Goal: Check status: Check status

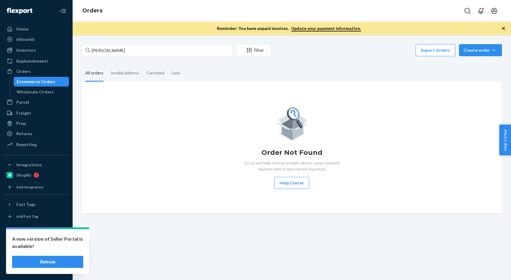
click at [32, 33] on link "Home" at bounding box center [36, 29] width 65 height 10
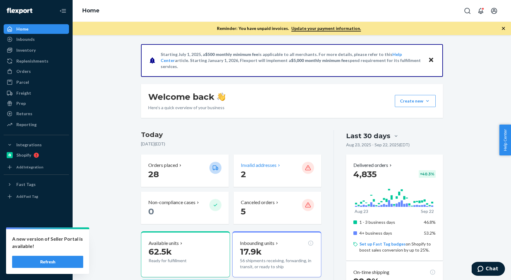
click at [267, 170] on p "2" at bounding box center [269, 174] width 56 height 11
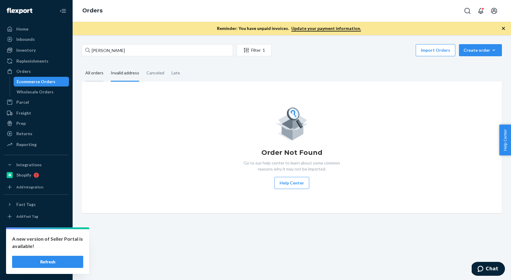
click at [89, 74] on div "All orders" at bounding box center [94, 73] width 18 height 17
click at [82, 65] on input "All orders" at bounding box center [82, 65] width 0 height 0
click at [101, 48] on input "[PERSON_NAME]" at bounding box center [157, 50] width 151 height 12
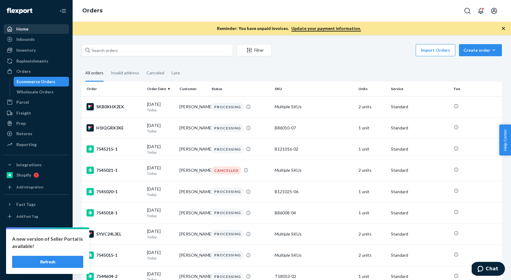
click at [29, 28] on div "Home" at bounding box center [36, 29] width 64 height 8
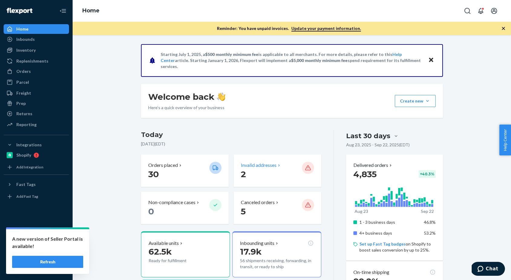
click at [273, 162] on p "Invalid addresses" at bounding box center [259, 165] width 36 height 7
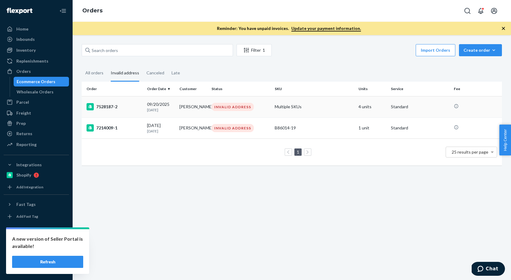
click at [201, 105] on td "[PERSON_NAME]" at bounding box center [193, 106] width 32 height 21
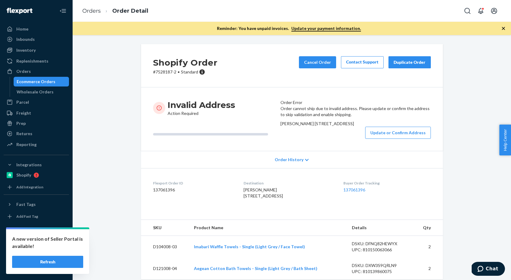
drag, startPoint x: 284, startPoint y: 147, endPoint x: 327, endPoint y: 154, distance: 43.2
click at [327, 127] on div "[PERSON_NAME] [STREET_ADDRESS]" at bounding box center [356, 124] width 151 height 6
copy span "[STREET_ADDRESS]"
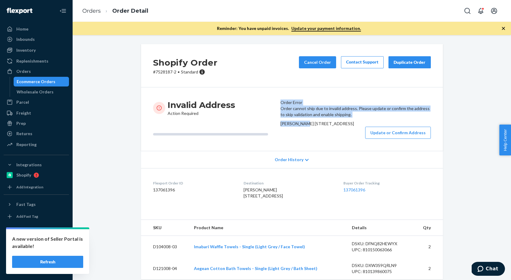
drag, startPoint x: 302, startPoint y: 140, endPoint x: 272, endPoint y: 139, distance: 29.7
click at [272, 139] on div "Invalid Address Action Required Order Error Order cannot ship due to invalid ad…" at bounding box center [292, 119] width 278 height 39
click at [305, 127] on div "[PERSON_NAME] [STREET_ADDRESS]" at bounding box center [356, 124] width 151 height 6
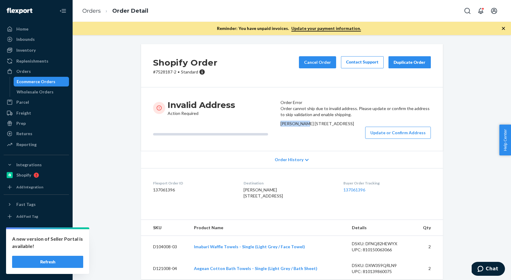
drag, startPoint x: 303, startPoint y: 140, endPoint x: 282, endPoint y: 141, distance: 20.6
click at [282, 139] on div "Order cannot ship due to invalid address. Please update or confirm the address …" at bounding box center [356, 122] width 151 height 33
